Goal: Information Seeking & Learning: Stay updated

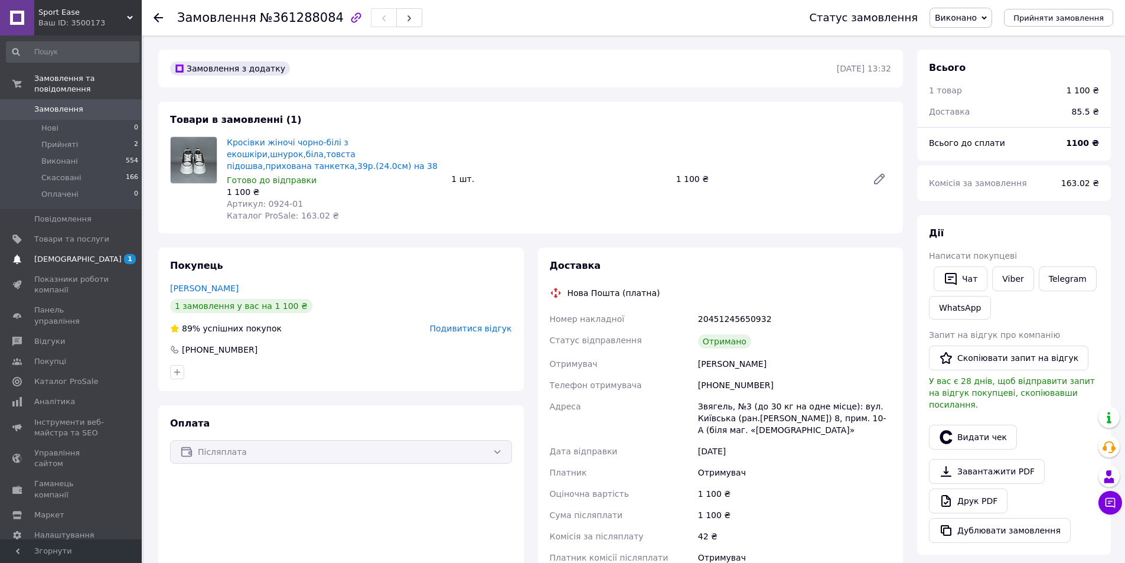
click at [63, 254] on span "[DEMOGRAPHIC_DATA]" at bounding box center [77, 259] width 87 height 11
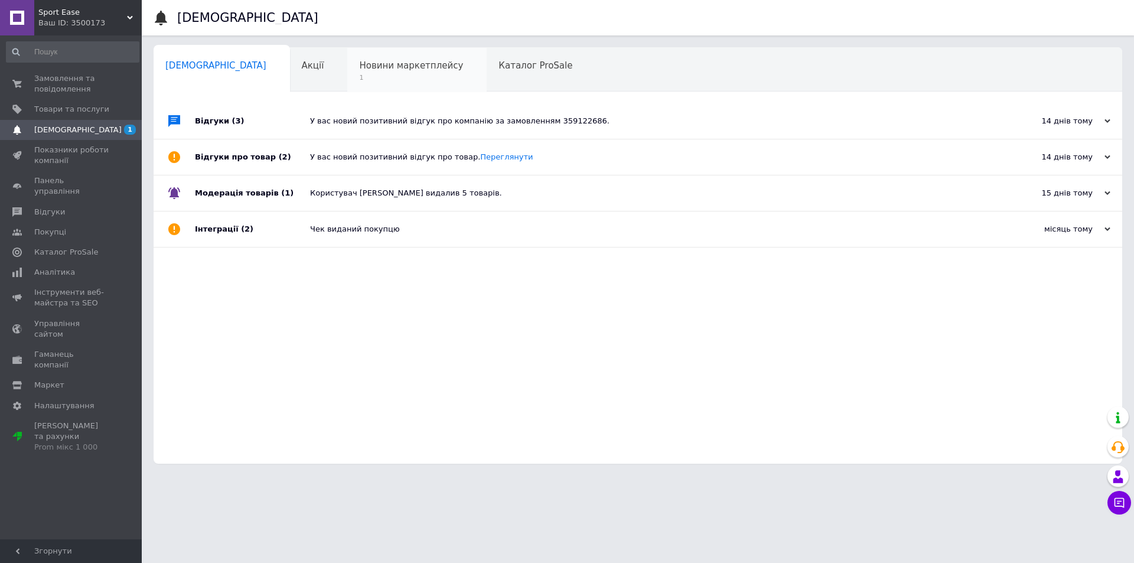
click at [359, 79] on span "1" at bounding box center [411, 77] width 104 height 9
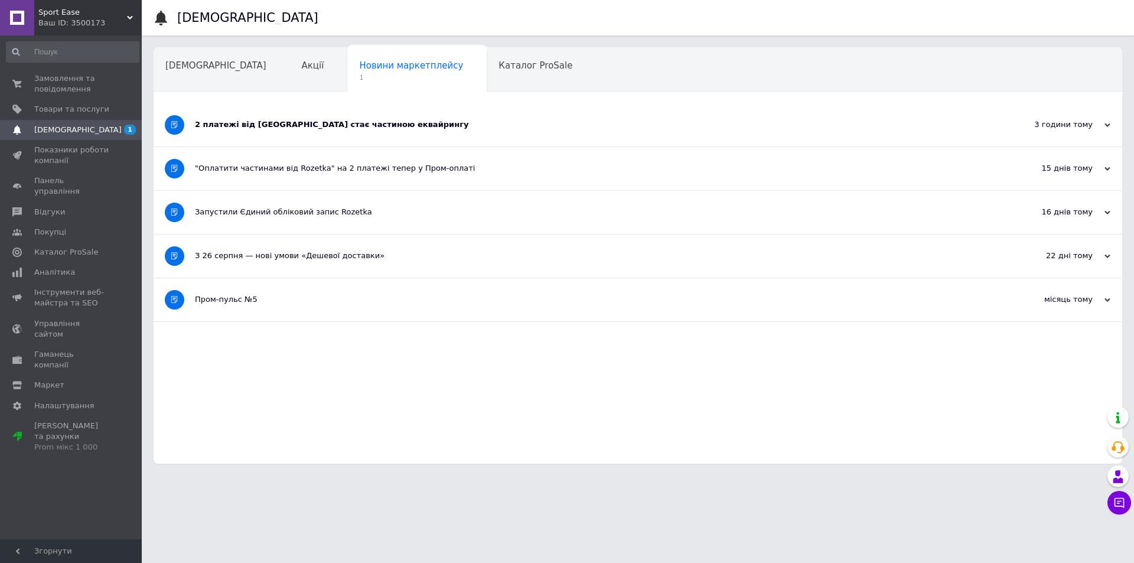
click at [327, 130] on div "2 платежі від Rozetka стає частиною еквайрингу" at bounding box center [593, 124] width 797 height 43
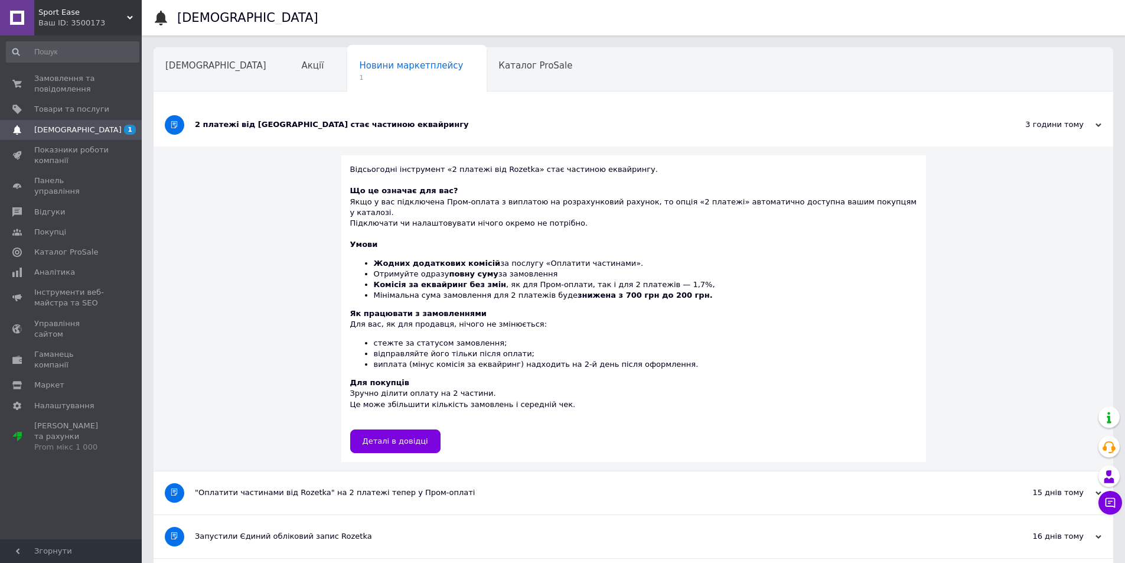
click at [337, 129] on div "2 платежі від Rozetka стає частиною еквайрингу" at bounding box center [589, 124] width 788 height 11
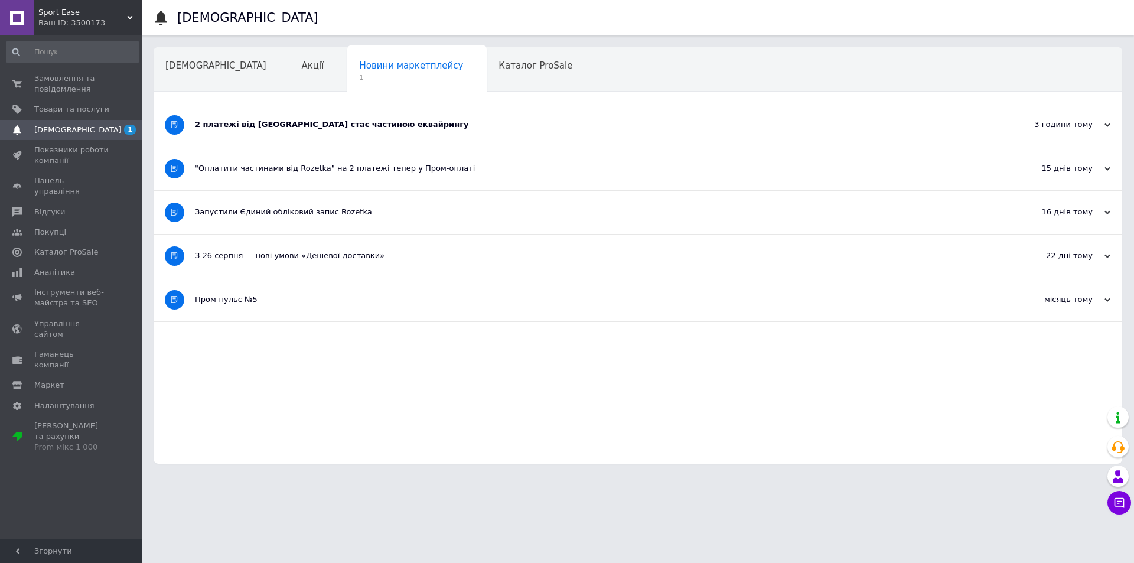
click at [223, 126] on div "2 платежі від Rozetka стає частиною еквайрингу" at bounding box center [593, 124] width 797 height 11
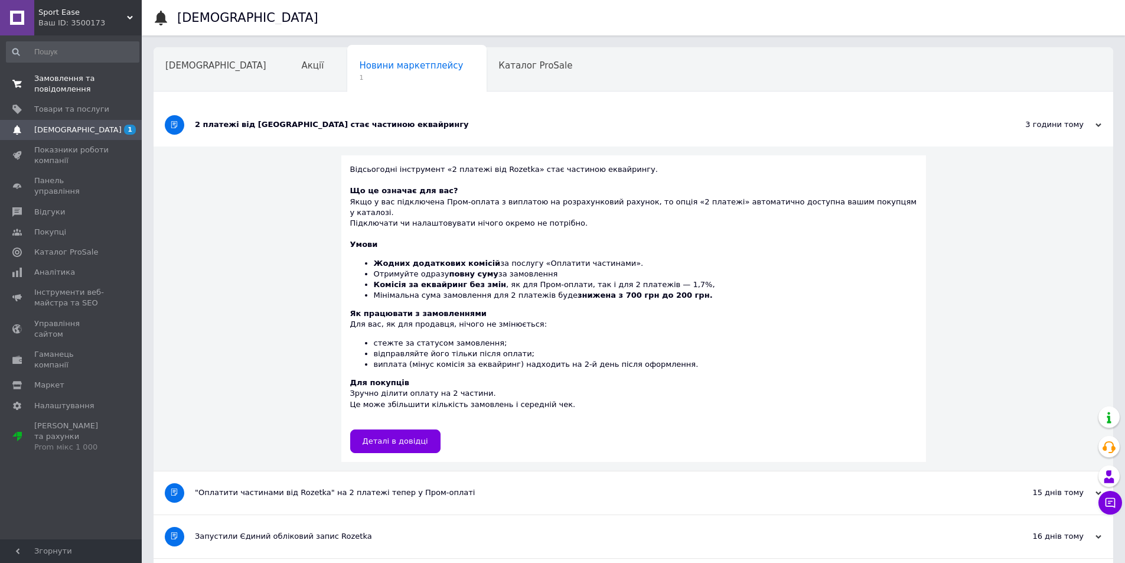
click at [76, 80] on span "Замовлення та повідомлення" at bounding box center [71, 83] width 75 height 21
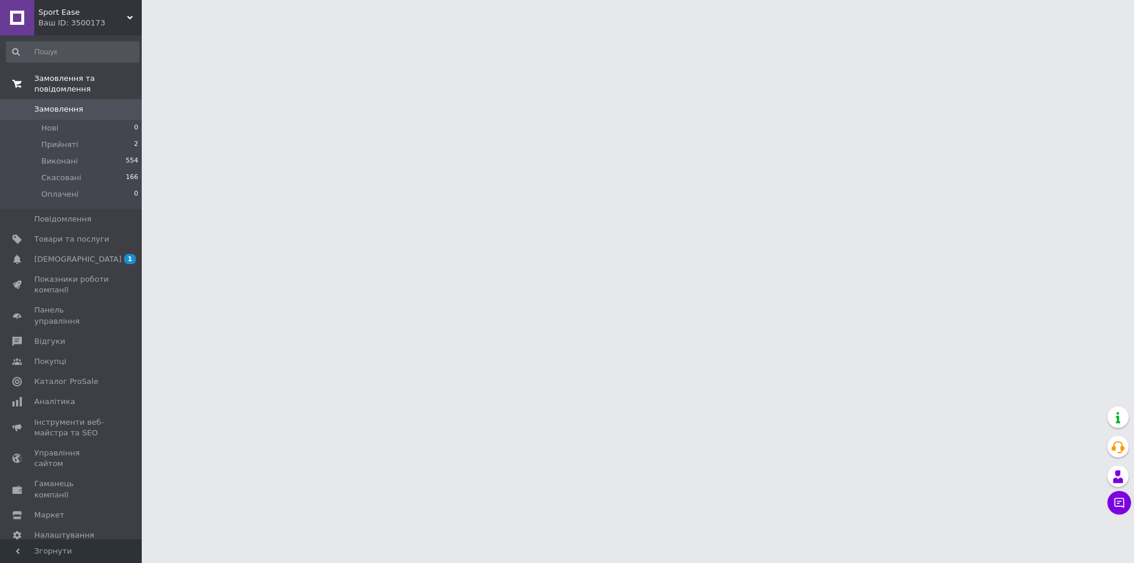
click at [58, 76] on span "Замовлення та повідомлення" at bounding box center [87, 83] width 107 height 21
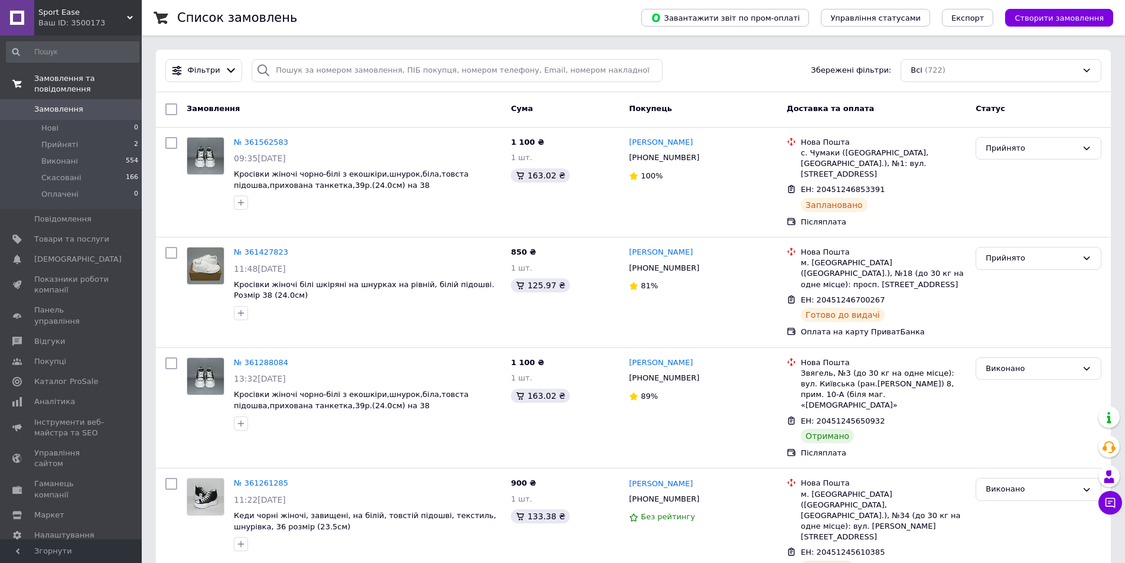
click at [17, 84] on link "Замовлення та повідомлення" at bounding box center [72, 83] width 145 height 31
